Goal: Check status: Check status

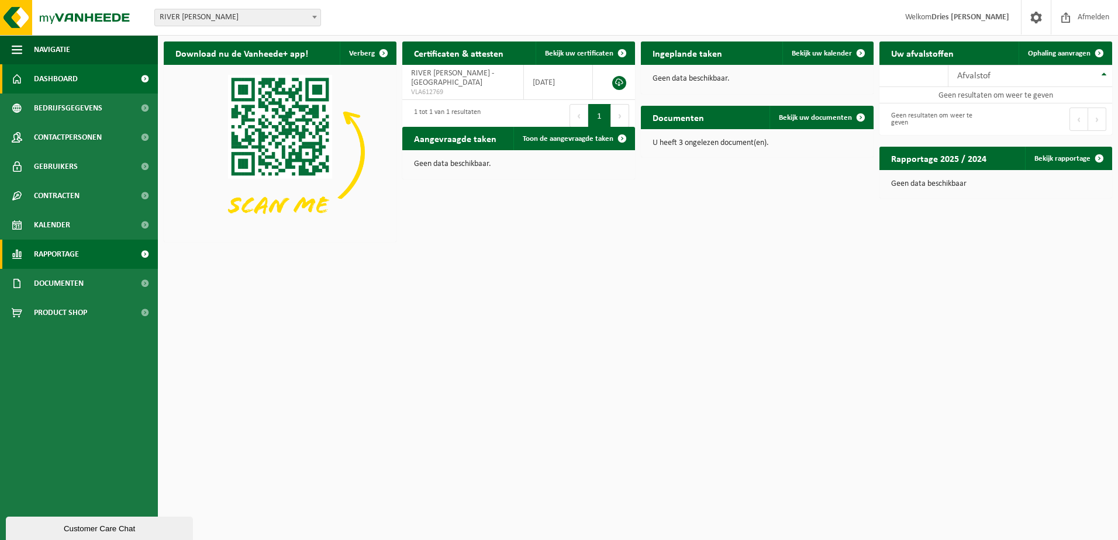
click at [49, 257] on span "Rapportage" at bounding box center [56, 254] width 45 height 29
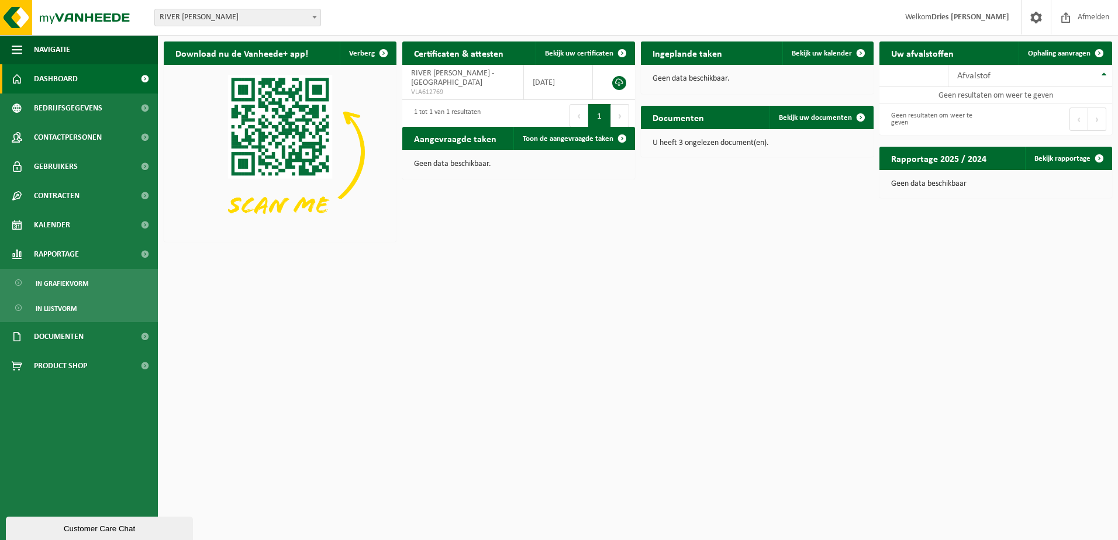
click at [188, 16] on span "RIVER MILLS" at bounding box center [238, 17] width 166 height 16
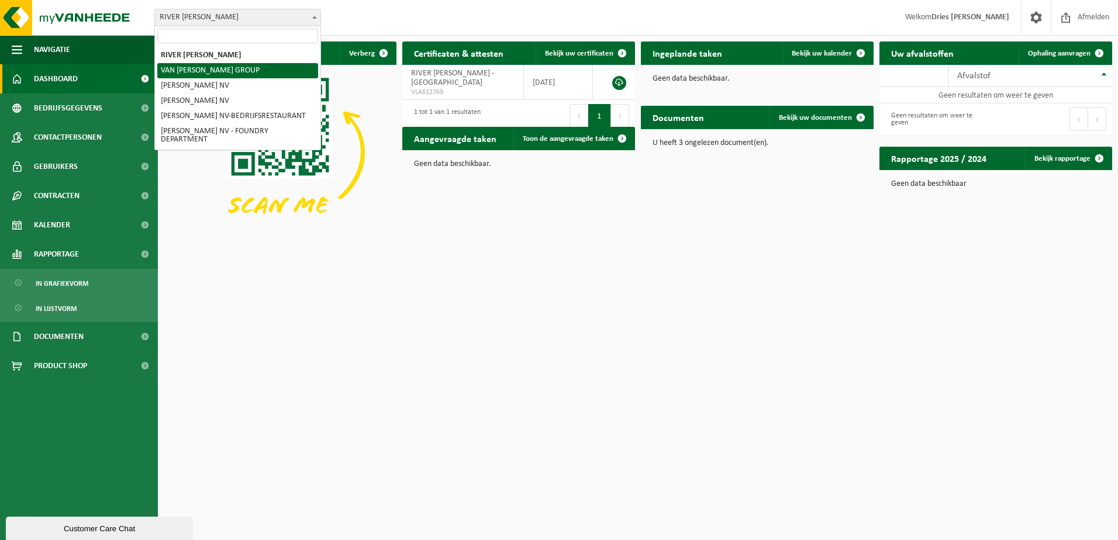
select select "11511"
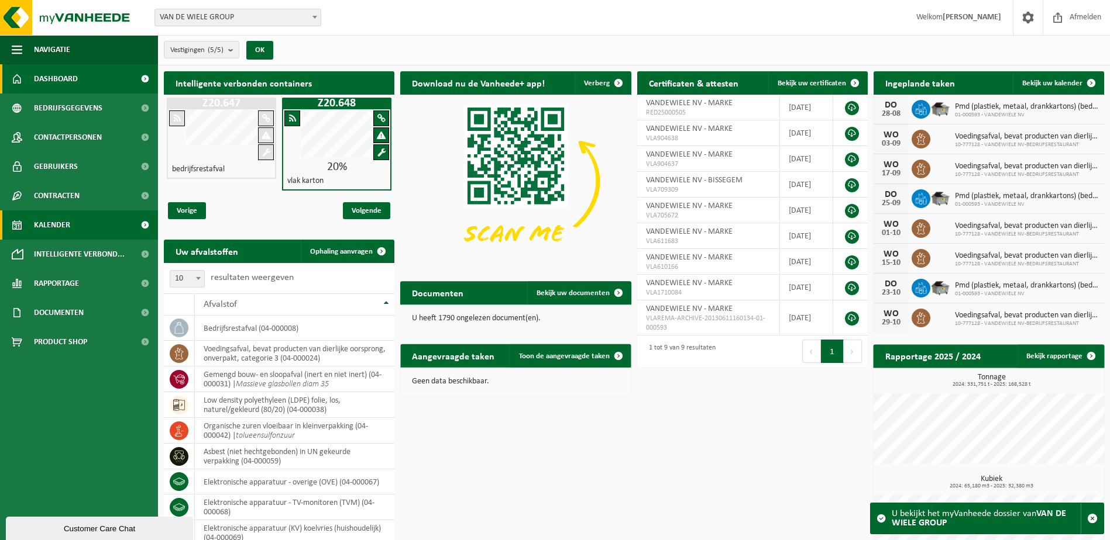
click at [49, 227] on span "Kalender" at bounding box center [52, 225] width 36 height 29
click at [63, 222] on span "Kalender" at bounding box center [52, 225] width 36 height 29
click at [144, 228] on span at bounding box center [145, 225] width 26 height 29
click at [46, 225] on span "Kalender" at bounding box center [52, 225] width 36 height 29
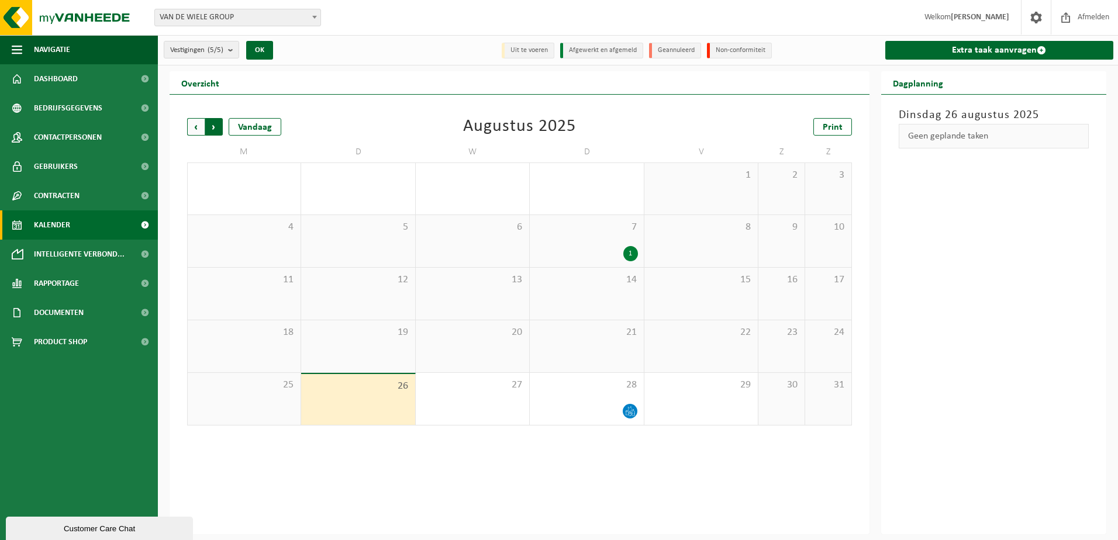
click at [197, 125] on span "Vorige" at bounding box center [196, 127] width 18 height 18
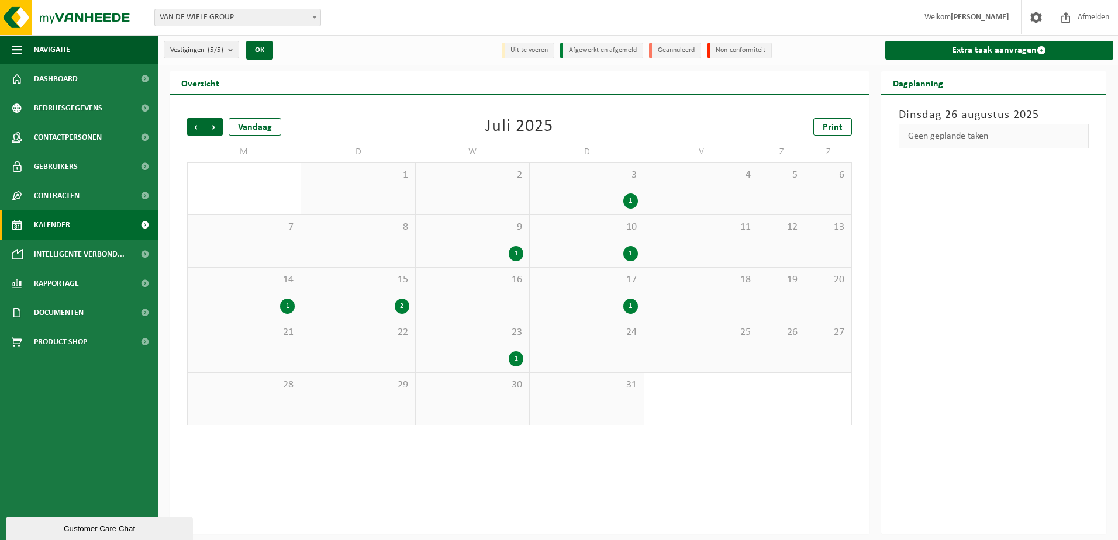
click at [197, 125] on span "Vorige" at bounding box center [196, 127] width 18 height 18
click at [512, 411] on div "1" at bounding box center [516, 411] width 15 height 15
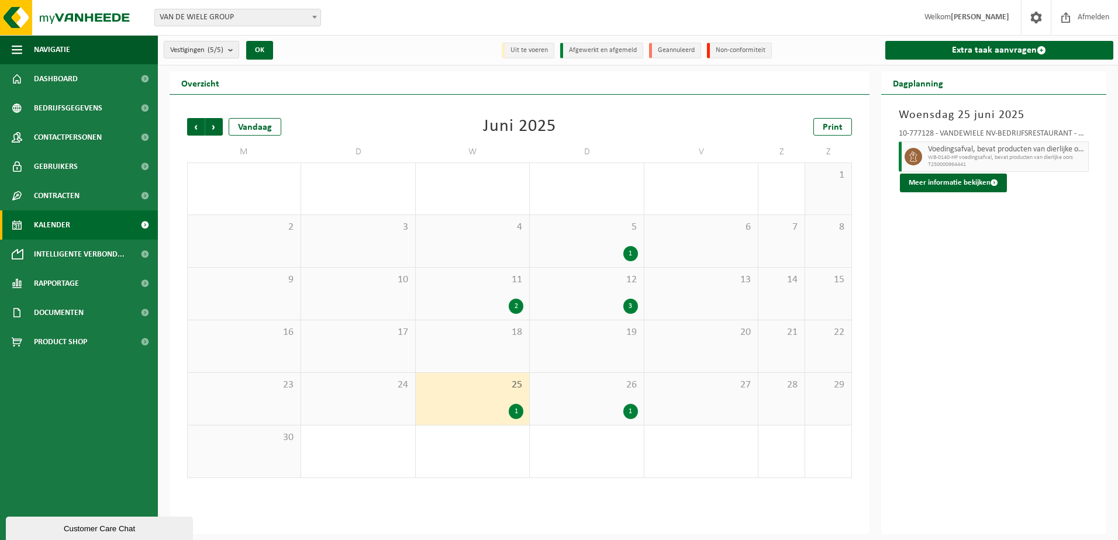
click at [627, 410] on div "1" at bounding box center [630, 411] width 15 height 15
